Goal: Find specific page/section: Find specific page/section

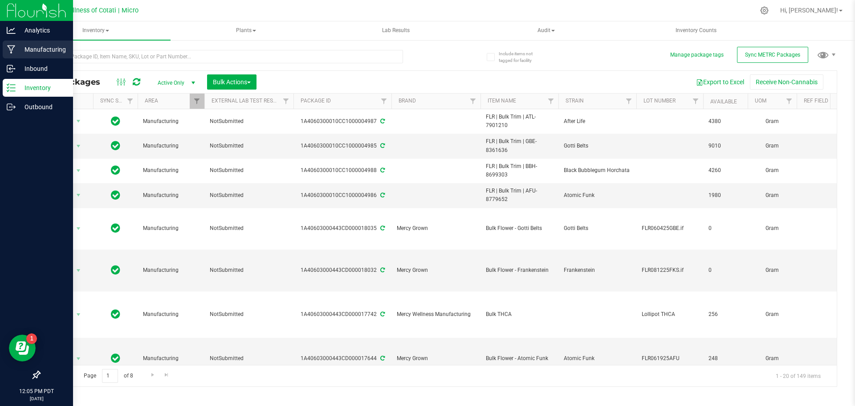
click at [37, 55] on div "Manufacturing" at bounding box center [38, 50] width 70 height 18
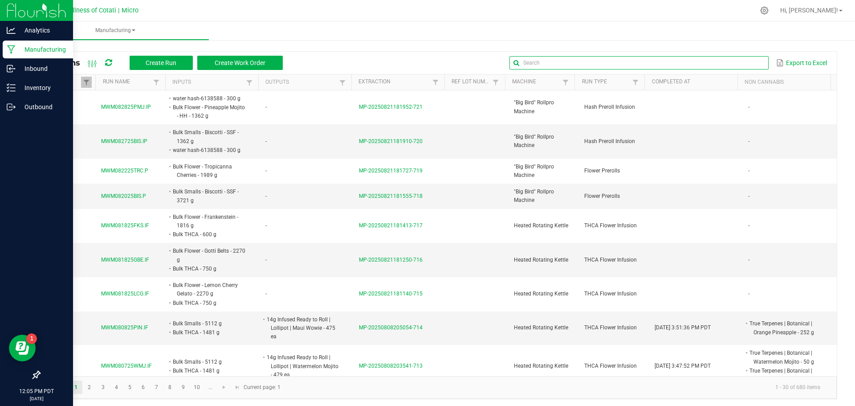
click at [741, 61] on input "text" at bounding box center [638, 62] width 259 height 13
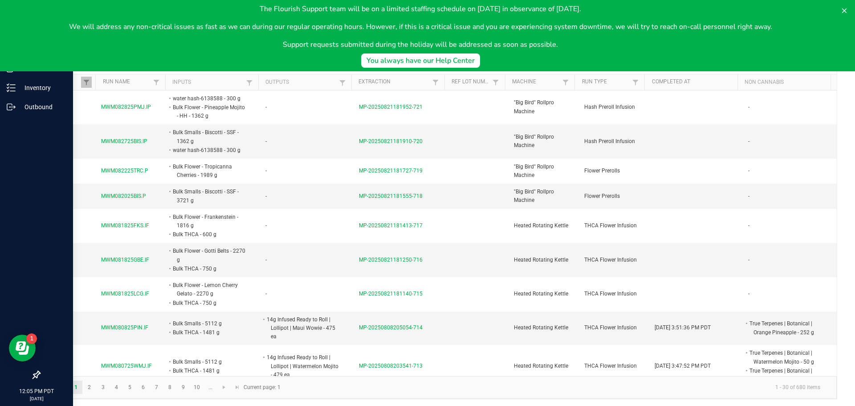
type input ".d"
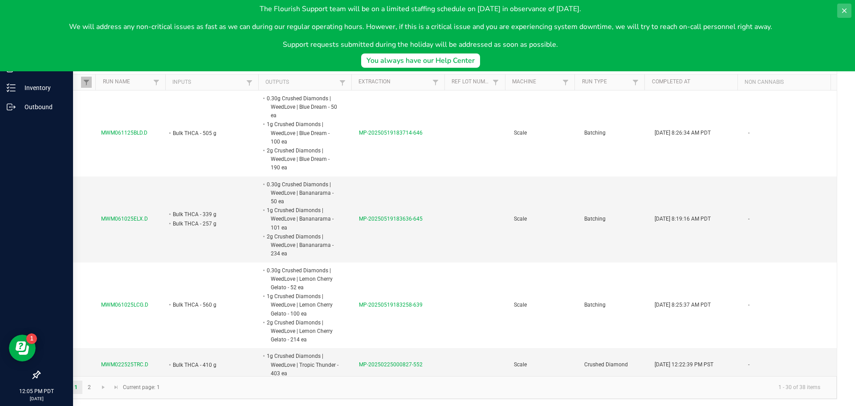
click at [845, 6] on button at bounding box center [844, 11] width 14 height 14
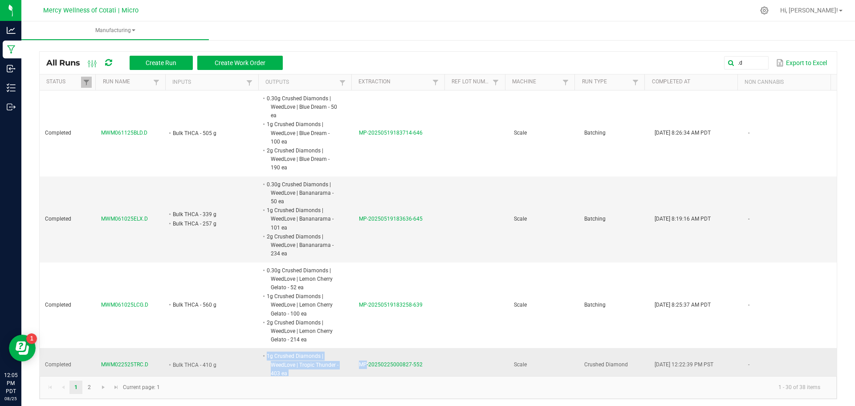
drag, startPoint x: 216, startPoint y: 360, endPoint x: 358, endPoint y: 352, distance: 142.7
click at [358, 352] on tr "Completed MWM022525TRC.D Bulk THCA - 410 g 1g Crushed Diamonds | WeedLove | Tro…" at bounding box center [438, 365] width 797 height 34
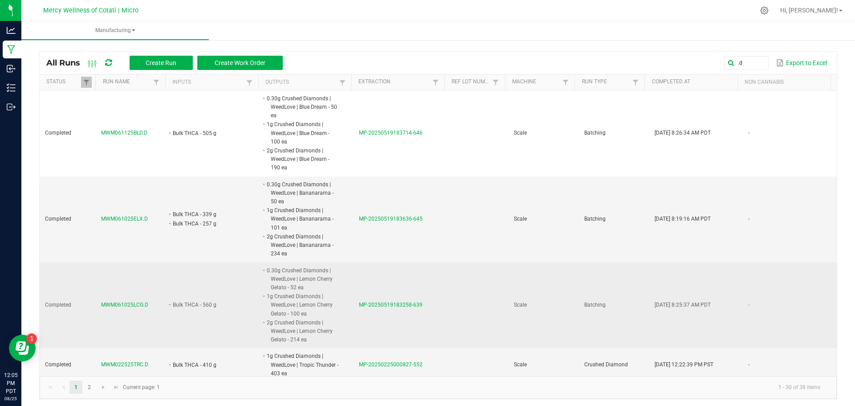
click at [464, 317] on td at bounding box center [477, 305] width 61 height 86
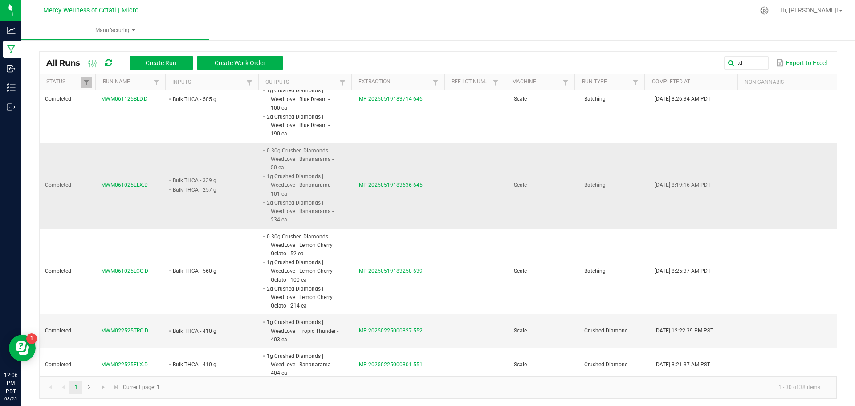
scroll to position [89, 0]
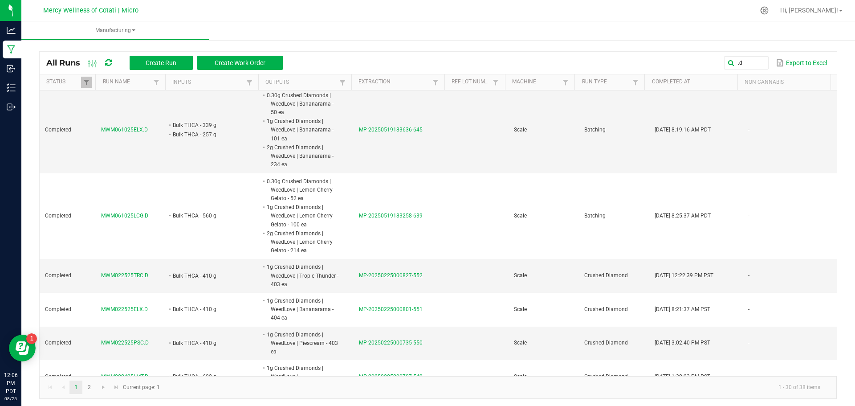
click at [545, 22] on ul "Manufacturing" at bounding box center [448, 30] width 855 height 19
click at [600, 10] on div at bounding box center [456, 10] width 595 height 17
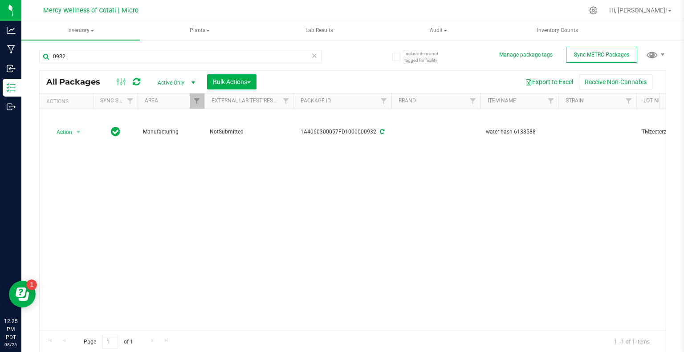
click at [317, 58] on icon at bounding box center [314, 55] width 6 height 11
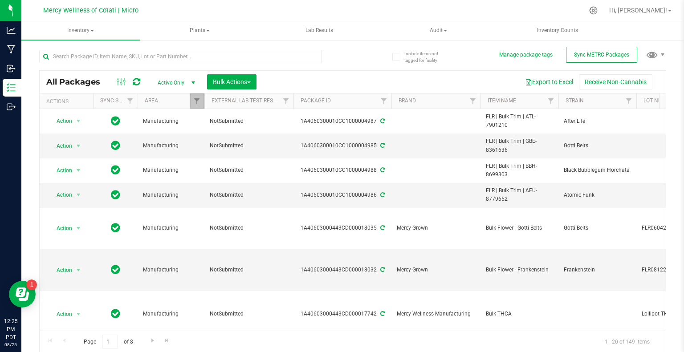
drag, startPoint x: 194, startPoint y: 103, endPoint x: 196, endPoint y: 110, distance: 7.8
click at [195, 103] on span "Filter" at bounding box center [196, 101] width 7 height 7
checkbox input "true"
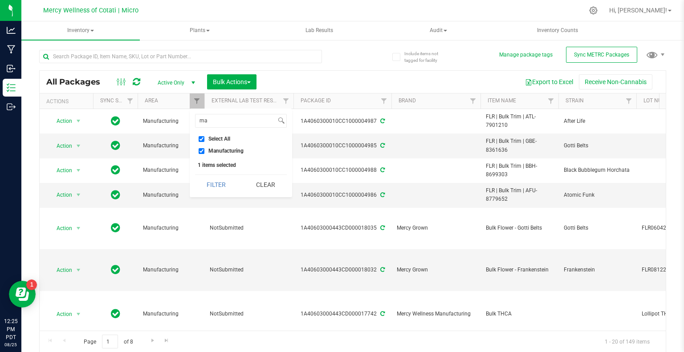
click at [198, 150] on li "Manufacturing" at bounding box center [241, 150] width 92 height 9
click at [201, 153] on input "Manufacturing" at bounding box center [202, 151] width 6 height 6
checkbox input "false"
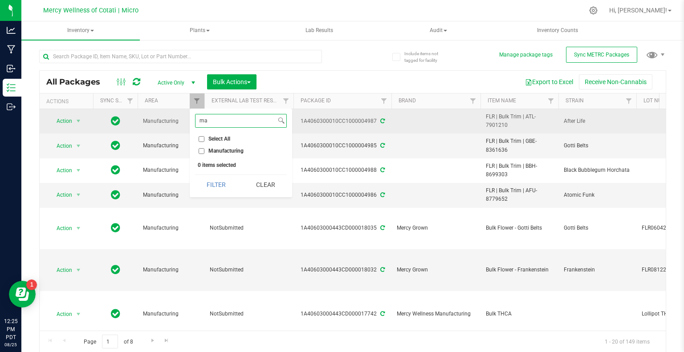
drag, startPoint x: 211, startPoint y: 120, endPoint x: 174, endPoint y: 119, distance: 37.4
click at [174, 119] on body "Analytics Manufacturing Inbound Inventory Outbound 12:25 PM PDT 08/25/2025 08/2…" at bounding box center [342, 176] width 684 height 352
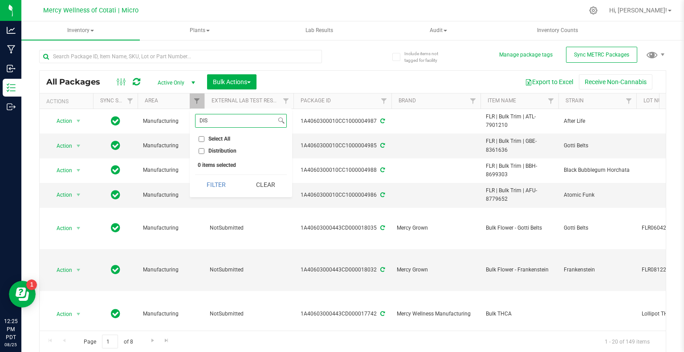
type input "DIS"
click at [198, 149] on li "Distribution" at bounding box center [241, 150] width 92 height 9
drag, startPoint x: 200, startPoint y: 153, endPoint x: 203, endPoint y: 158, distance: 5.8
click at [201, 154] on li "Distribution" at bounding box center [241, 150] width 92 height 9
drag, startPoint x: 199, startPoint y: 149, endPoint x: 204, endPoint y: 153, distance: 6.0
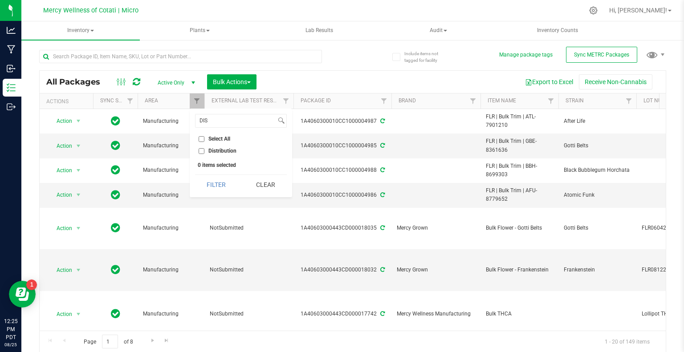
click at [200, 150] on input "Distribution" at bounding box center [202, 151] width 6 height 6
checkbox input "true"
click at [214, 187] on button "Filter" at bounding box center [216, 185] width 43 height 20
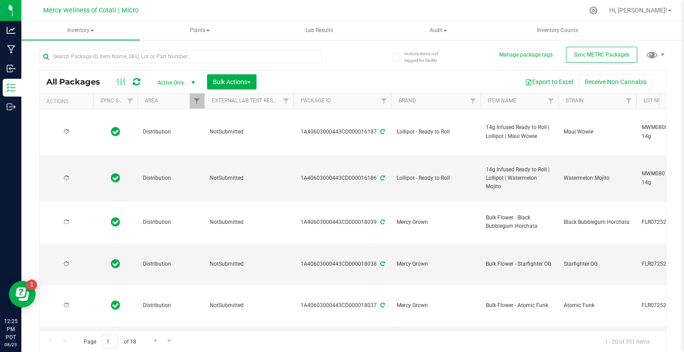
type input "2026-08-01"
type input "2026-03-14"
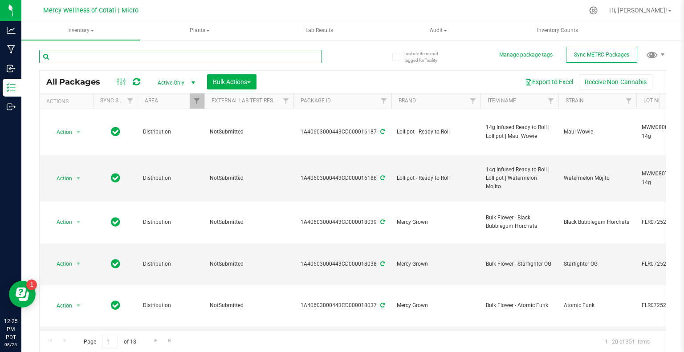
click at [135, 61] on input "text" at bounding box center [180, 56] width 283 height 13
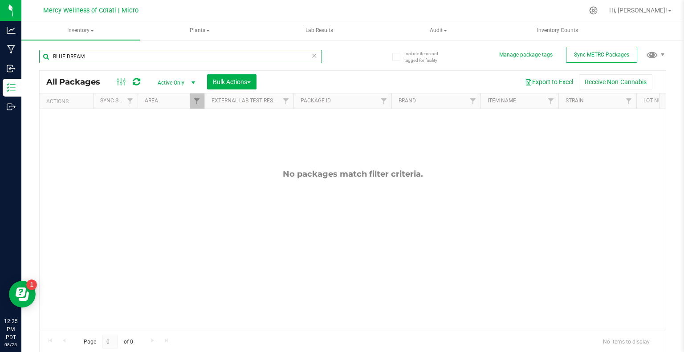
type input "BLUE DREAM"
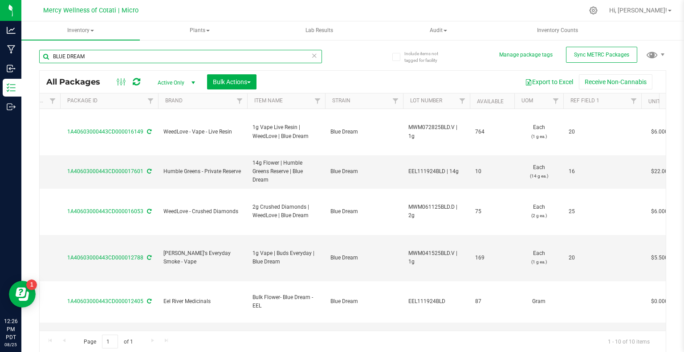
scroll to position [0, 235]
